Goal: Transaction & Acquisition: Purchase product/service

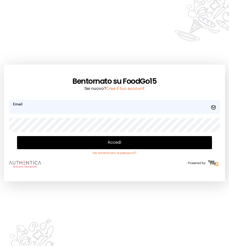
type input "**********"
click at [113, 141] on button "Accedi" at bounding box center [114, 142] width 195 height 13
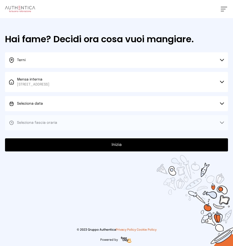
click at [220, 102] on button "Seleziona data" at bounding box center [116, 103] width 223 height 15
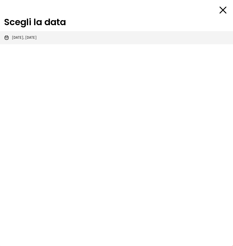
click at [41, 38] on li "[DATE], [DATE]" at bounding box center [116, 37] width 233 height 13
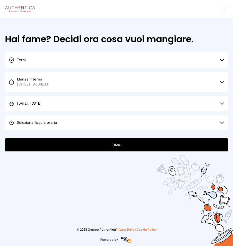
click at [221, 122] on icon at bounding box center [222, 122] width 4 height 3
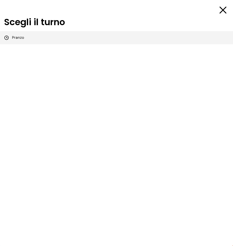
click at [12, 39] on span "Pranzo" at bounding box center [18, 37] width 12 height 5
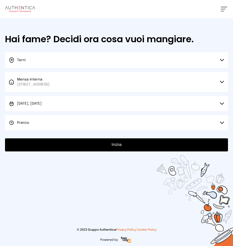
click at [118, 147] on button "Inizia" at bounding box center [116, 144] width 223 height 13
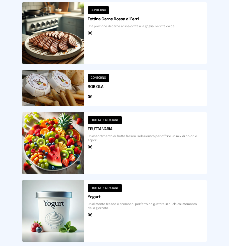
scroll to position [287, 0]
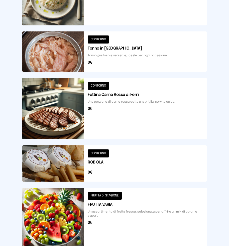
click at [98, 123] on button at bounding box center [114, 109] width 185 height 62
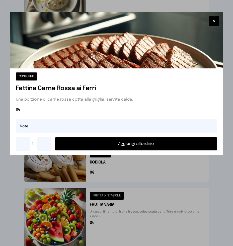
click at [126, 142] on button "Aggiungi all'ordine" at bounding box center [136, 143] width 163 height 13
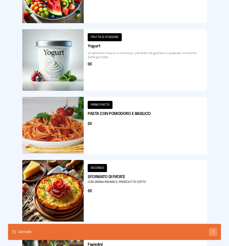
scroll to position [563, 0]
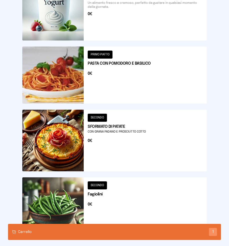
click at [117, 147] on button at bounding box center [114, 140] width 185 height 62
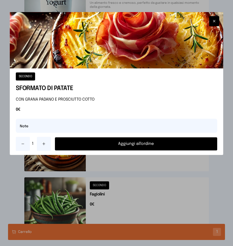
click at [120, 142] on button "Aggiungi all'ordine" at bounding box center [136, 143] width 163 height 13
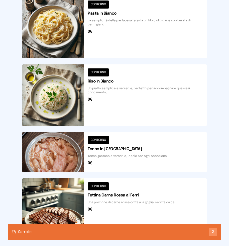
scroll to position [61, 0]
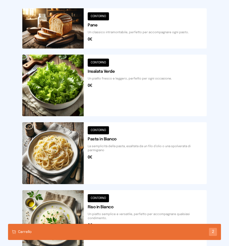
click at [136, 79] on button at bounding box center [114, 85] width 185 height 62
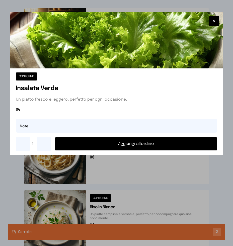
click at [131, 140] on button "Aggiungi all'ordine" at bounding box center [136, 143] width 163 height 13
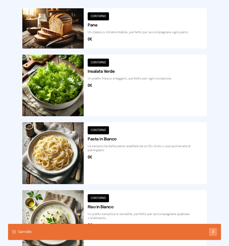
click at [79, 232] on div "Carrello 3" at bounding box center [114, 231] width 213 height 16
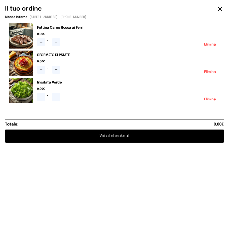
click at [107, 135] on button "Vai al checkout" at bounding box center [114, 135] width 219 height 13
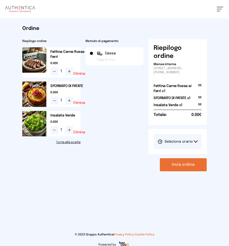
click at [194, 140] on icon at bounding box center [196, 141] width 4 height 3
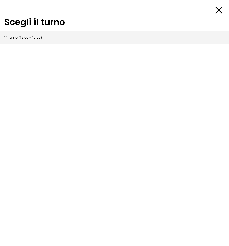
click at [27, 38] on span "1° Turno (13:00 - 15:00)" at bounding box center [23, 37] width 38 height 5
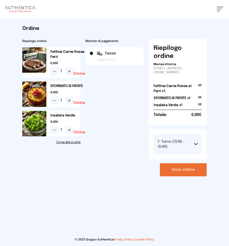
click at [183, 166] on button "Invia ordine" at bounding box center [183, 169] width 47 height 13
